Goal: Task Accomplishment & Management: Use online tool/utility

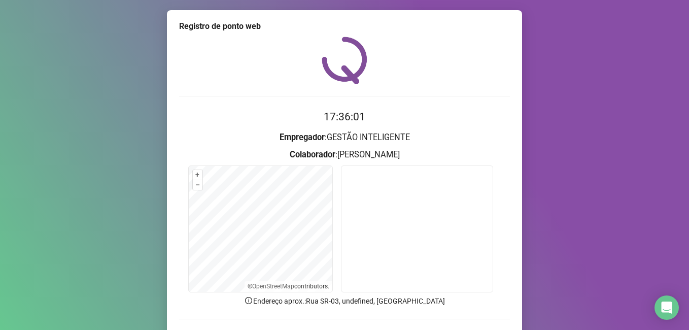
scroll to position [66, 0]
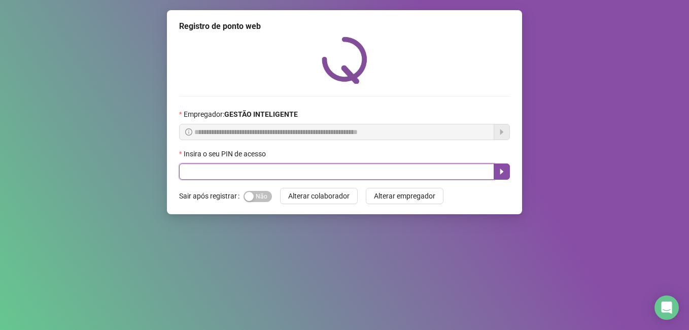
click at [260, 171] on input "text" at bounding box center [336, 171] width 315 height 16
click at [224, 172] on input "text" at bounding box center [336, 171] width 315 height 16
type input "*****"
click at [224, 173] on input "*****" at bounding box center [336, 171] width 315 height 16
click at [507, 168] on button "button" at bounding box center [502, 171] width 16 height 16
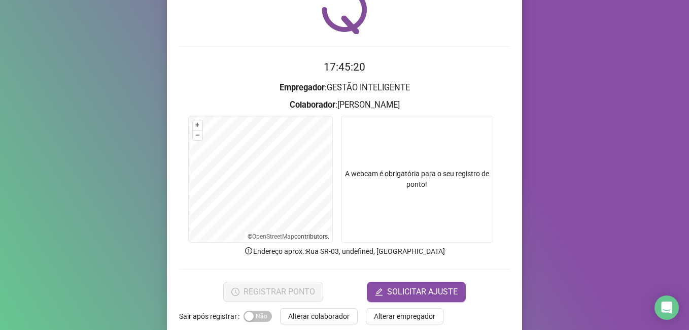
scroll to position [66, 0]
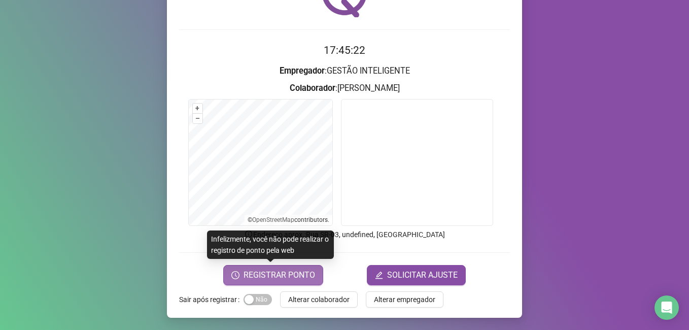
click at [278, 278] on span "REGISTRAR PONTO" at bounding box center [280, 275] width 72 height 12
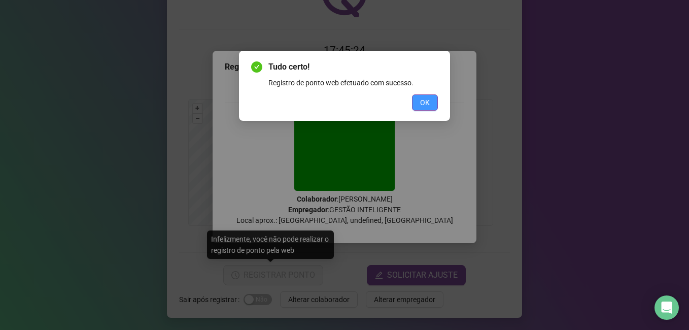
click at [426, 103] on span "OK" at bounding box center [425, 102] width 10 height 11
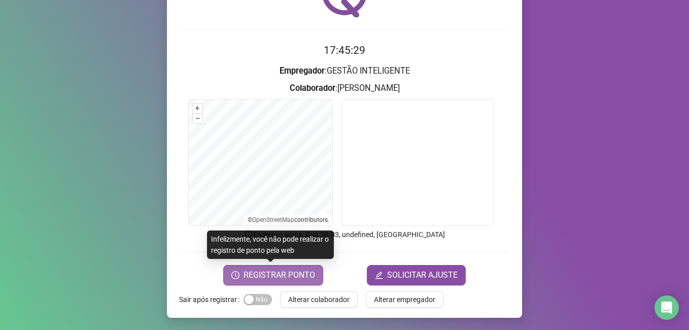
click at [274, 265] on button "REGISTRAR PONTO" at bounding box center [273, 275] width 100 height 20
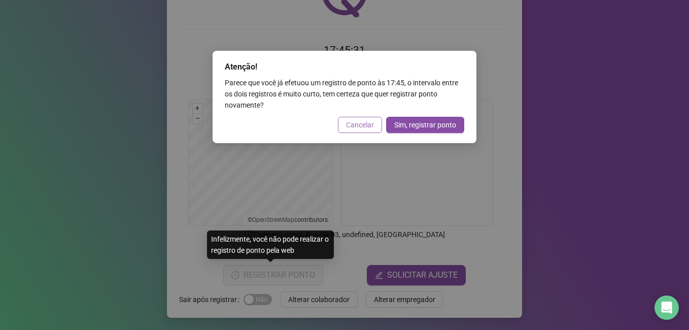
click at [355, 129] on span "Cancelar" at bounding box center [360, 124] width 28 height 11
